Goal: Find specific page/section: Find specific page/section

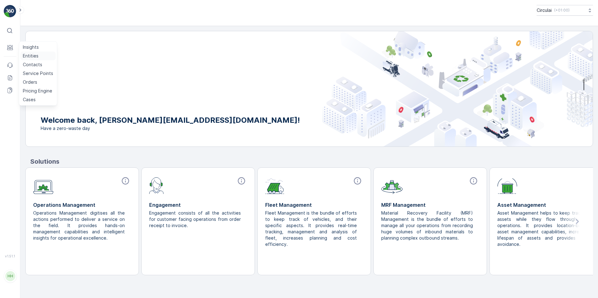
click at [37, 55] on p "Entities" at bounding box center [31, 56] width 16 height 6
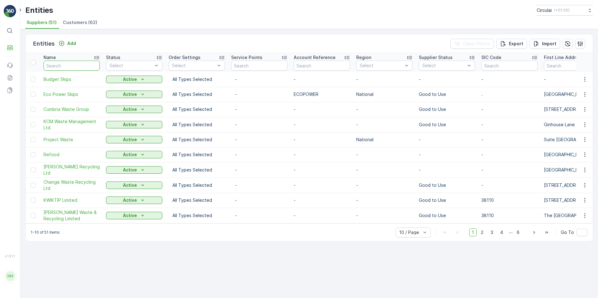
click at [53, 65] on input "text" at bounding box center [71, 66] width 56 height 10
type input "first mile"
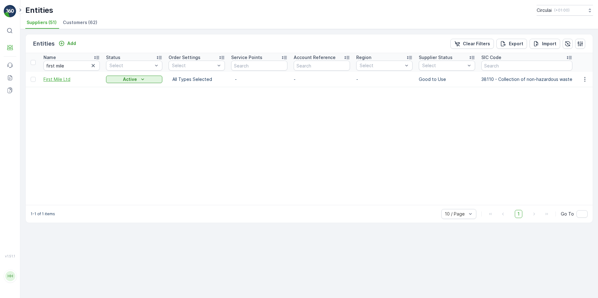
click at [58, 80] on span "First Mile Ltd" at bounding box center [71, 79] width 56 height 6
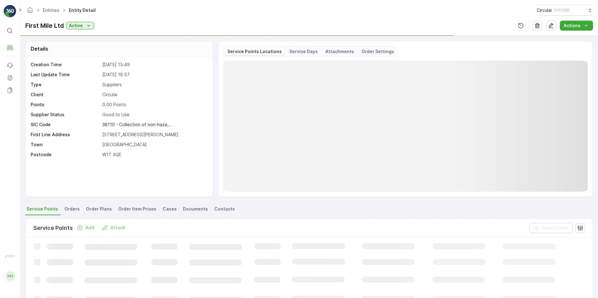
click at [222, 207] on span "Contacts" at bounding box center [224, 209] width 21 height 6
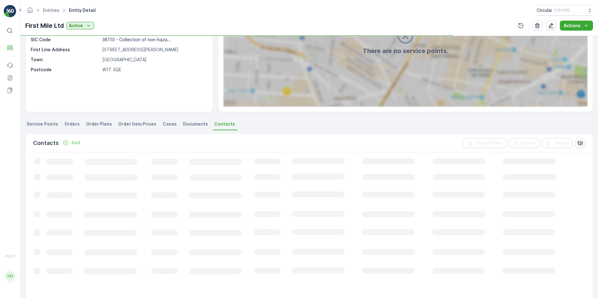
scroll to position [94, 0]
